Goal: Task Accomplishment & Management: Use online tool/utility

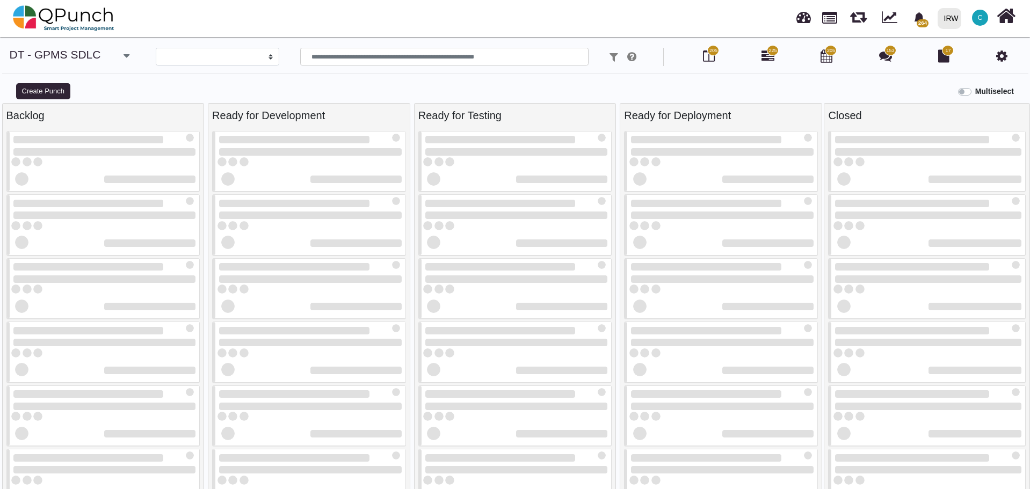
select select
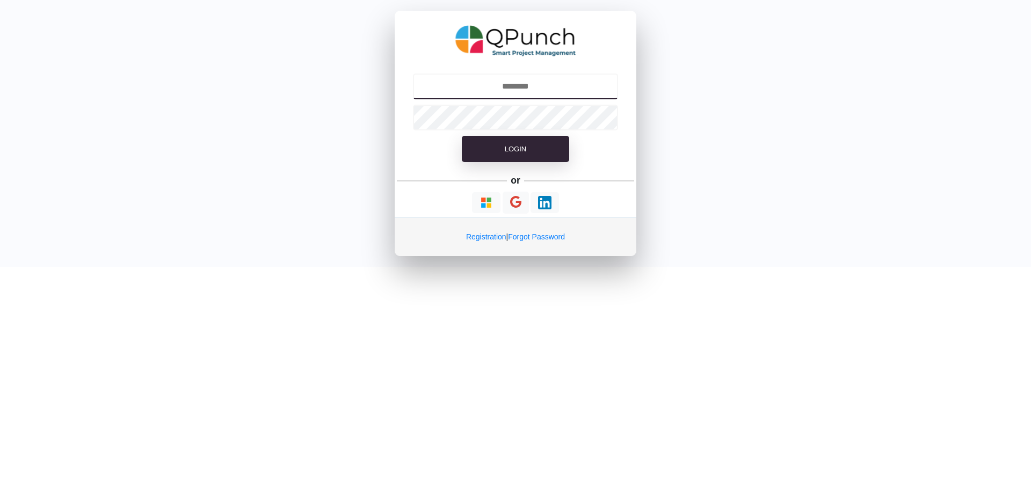
click at [516, 79] on input "text" at bounding box center [516, 87] width 206 height 26
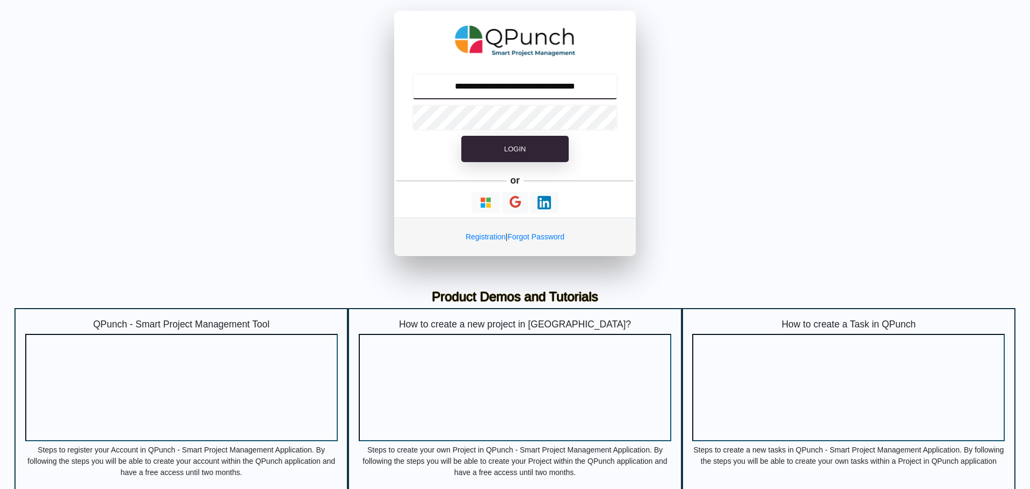
type input "**********"
click at [523, 145] on span "Login" at bounding box center [514, 149] width 21 height 8
click at [513, 148] on span "Login" at bounding box center [514, 149] width 21 height 8
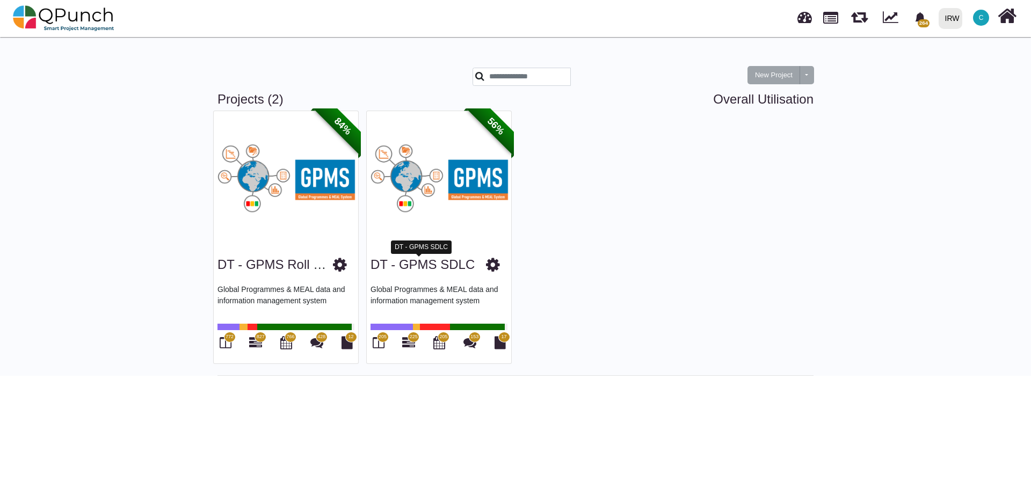
click at [431, 262] on link "DT - GPMS SDLC" at bounding box center [422, 264] width 104 height 14
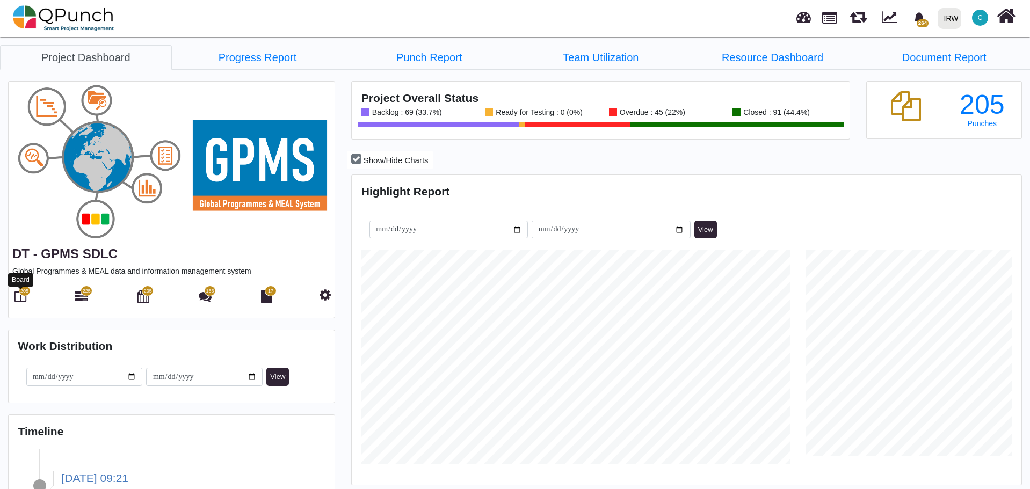
scroll to position [214, 222]
click at [23, 296] on span "205" at bounding box center [25, 291] width 12 height 11
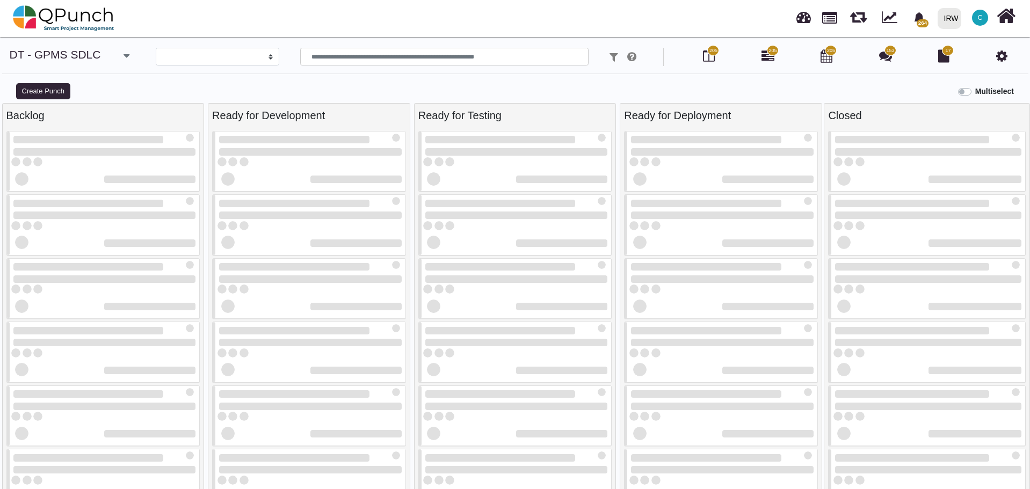
select select
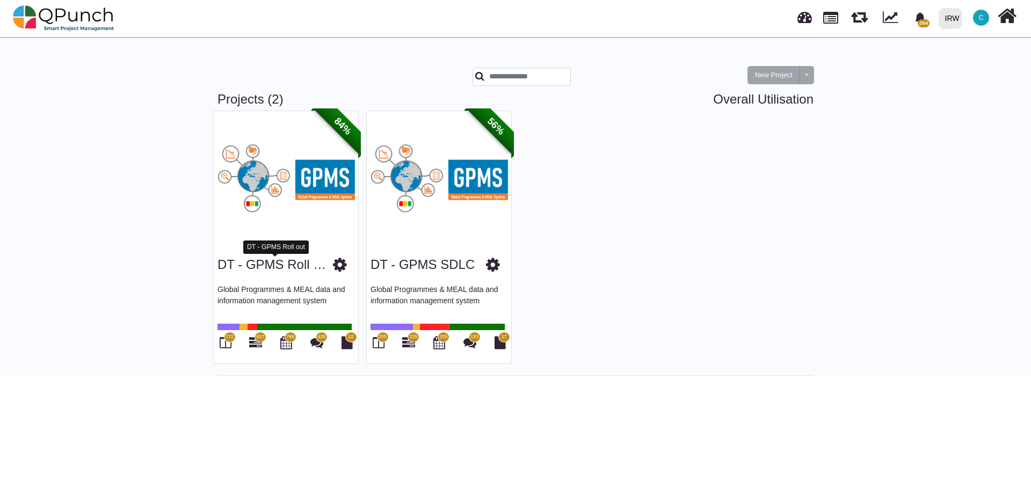
click at [288, 268] on link "DT - GPMS Roll out" at bounding box center [275, 264] width 117 height 14
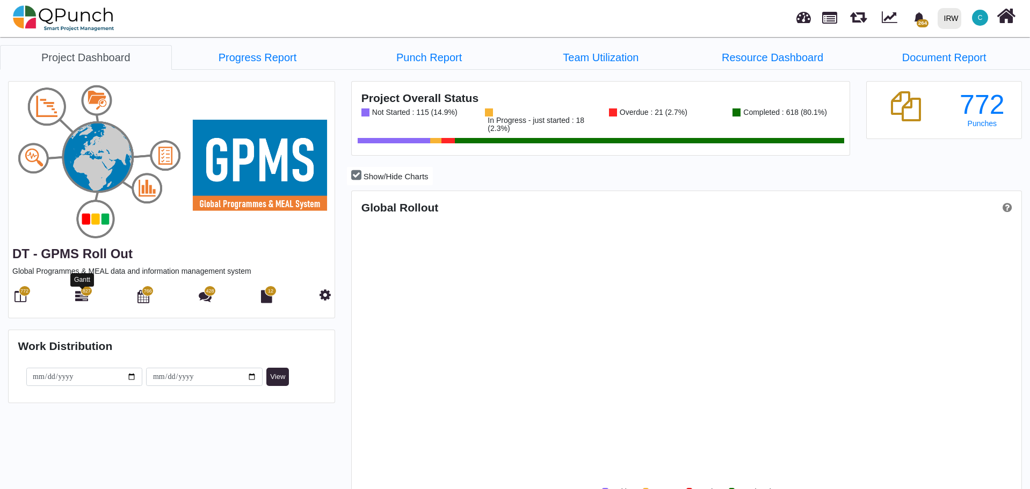
scroll to position [214, 222]
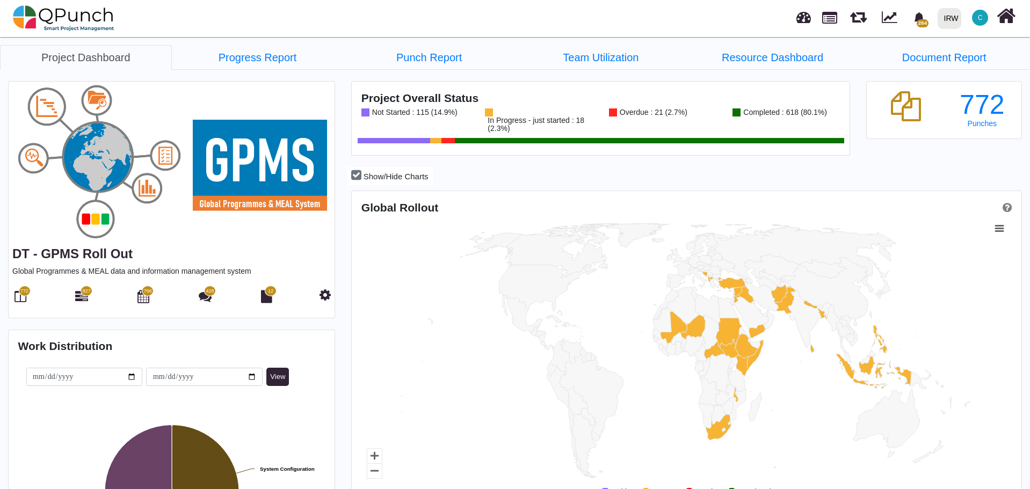
click at [82, 292] on span "827" at bounding box center [87, 291] width 12 height 11
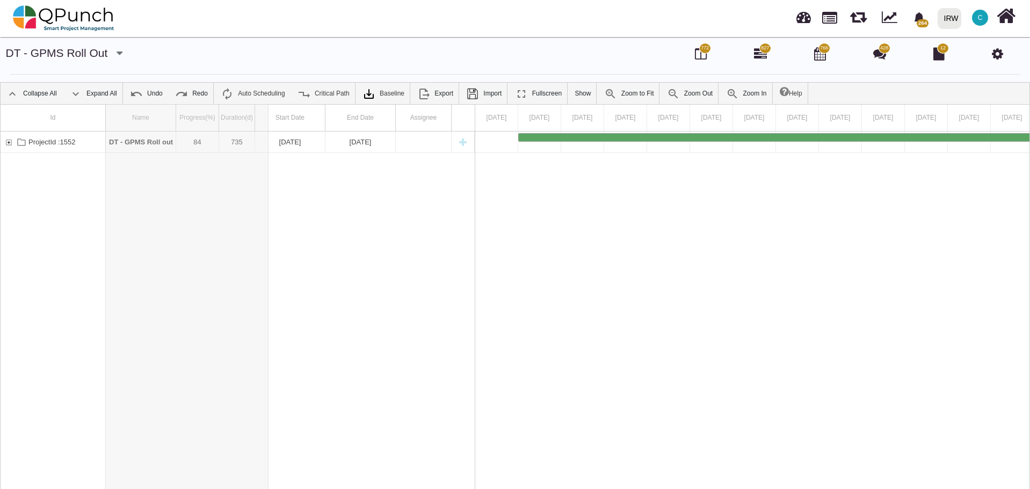
drag, startPoint x: 175, startPoint y: 119, endPoint x: 269, endPoint y: 130, distance: 94.6
